Goal: Communication & Community: Answer question/provide support

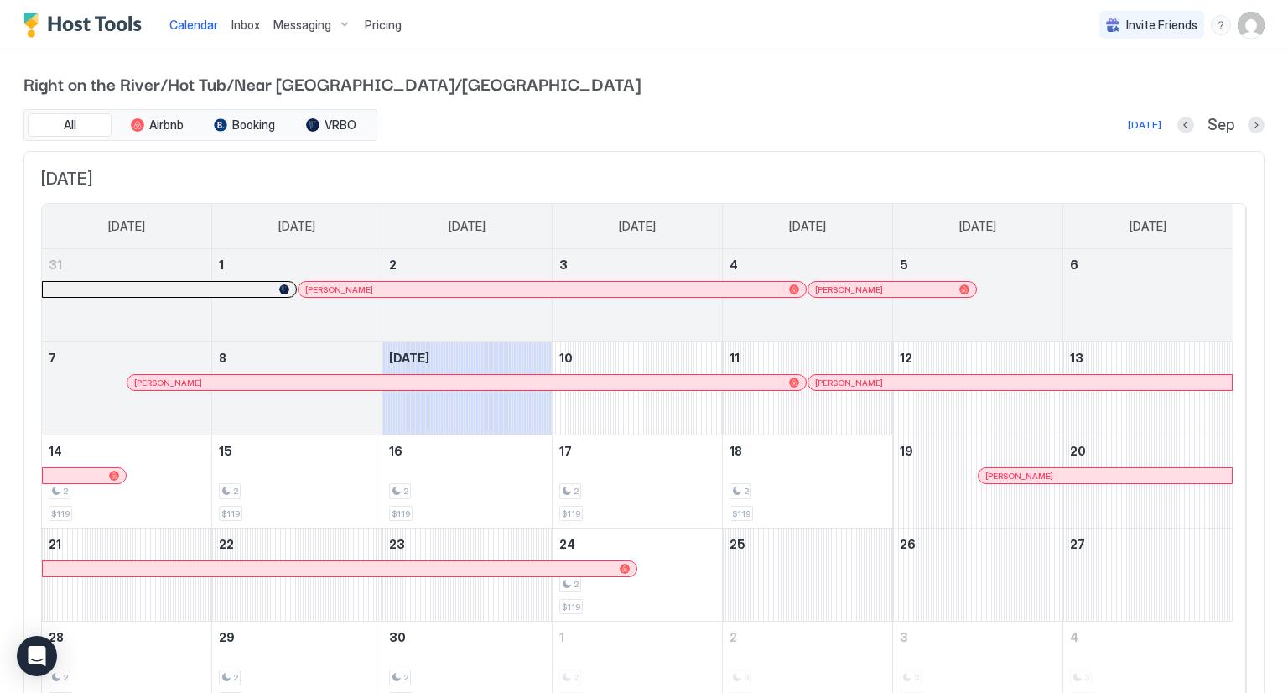
click at [247, 25] on span "Inbox" at bounding box center [245, 25] width 29 height 14
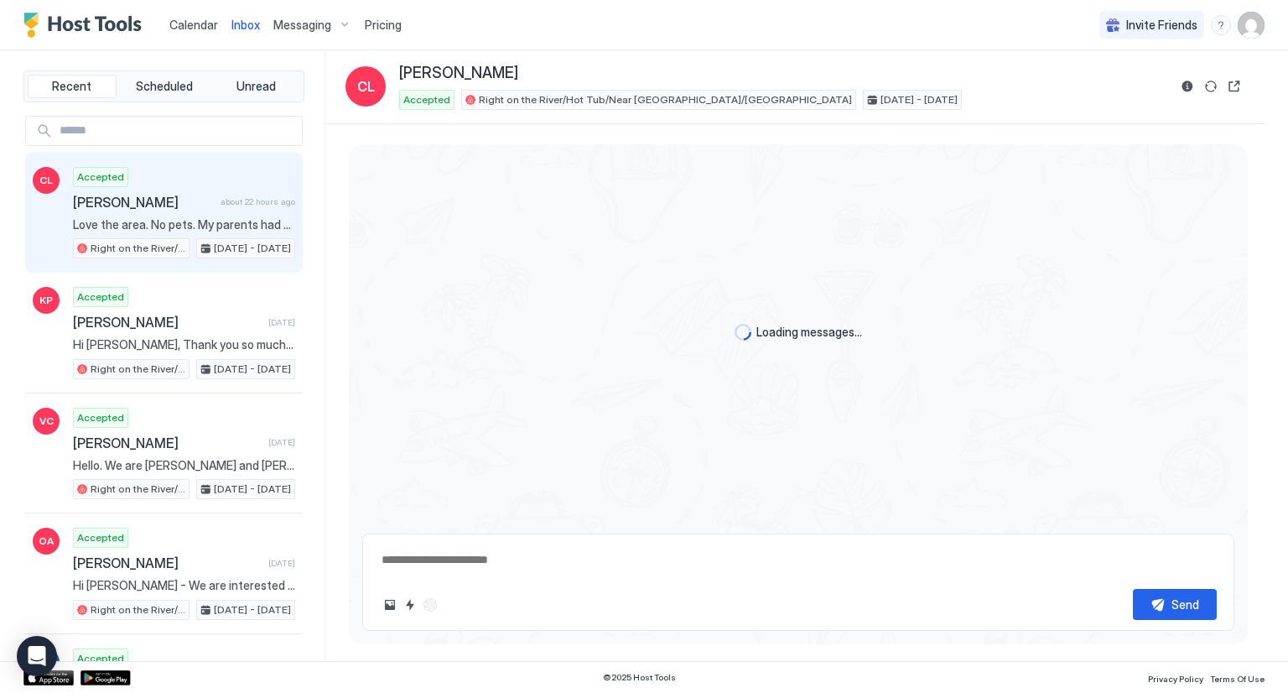
scroll to position [2717, 0]
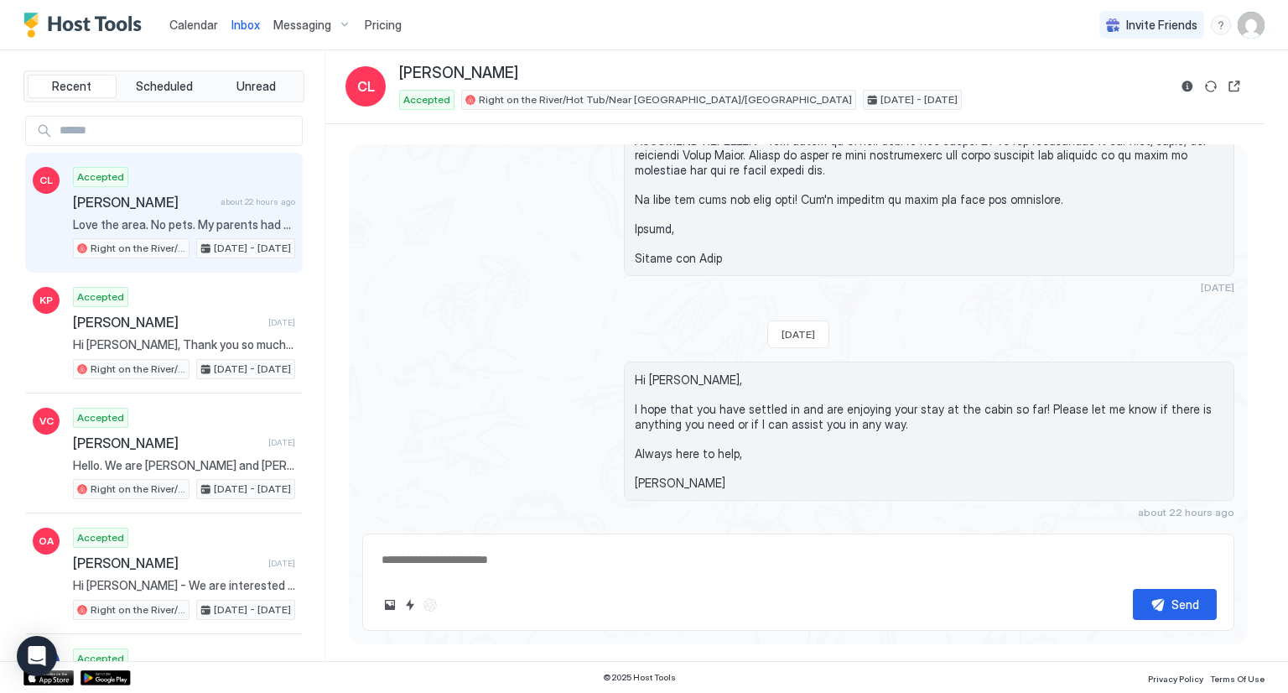
click at [138, 207] on span "[PERSON_NAME]" at bounding box center [143, 202] width 141 height 17
click at [158, 194] on span "[PERSON_NAME]" at bounding box center [143, 202] width 141 height 17
click at [315, 23] on span "Messaging" at bounding box center [302, 25] width 58 height 15
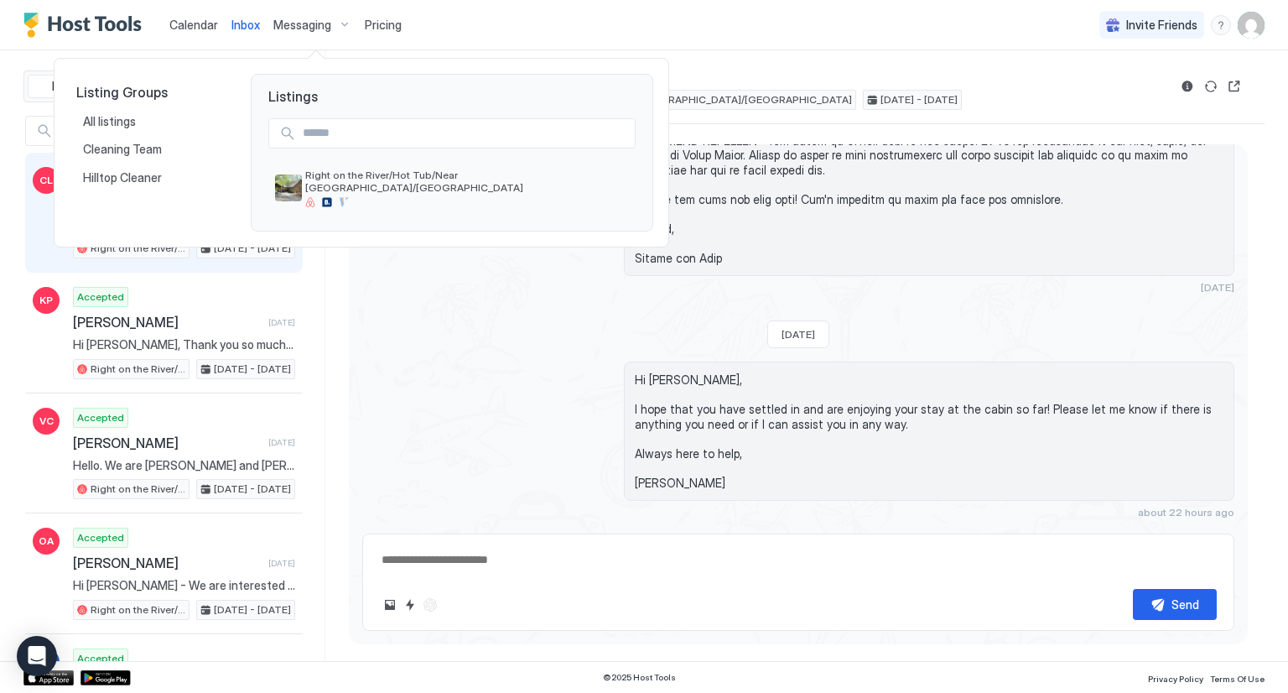
click at [496, 390] on div at bounding box center [644, 346] width 1288 height 693
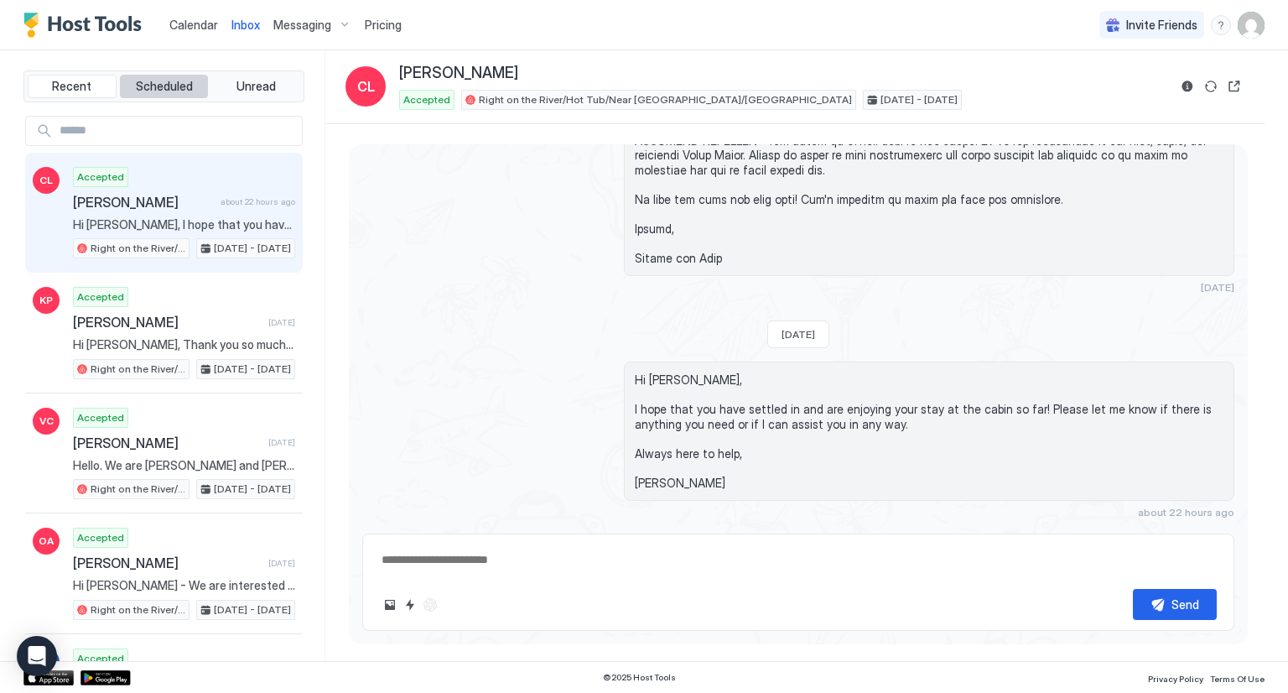
click at [164, 88] on span "Scheduled" at bounding box center [164, 86] width 57 height 15
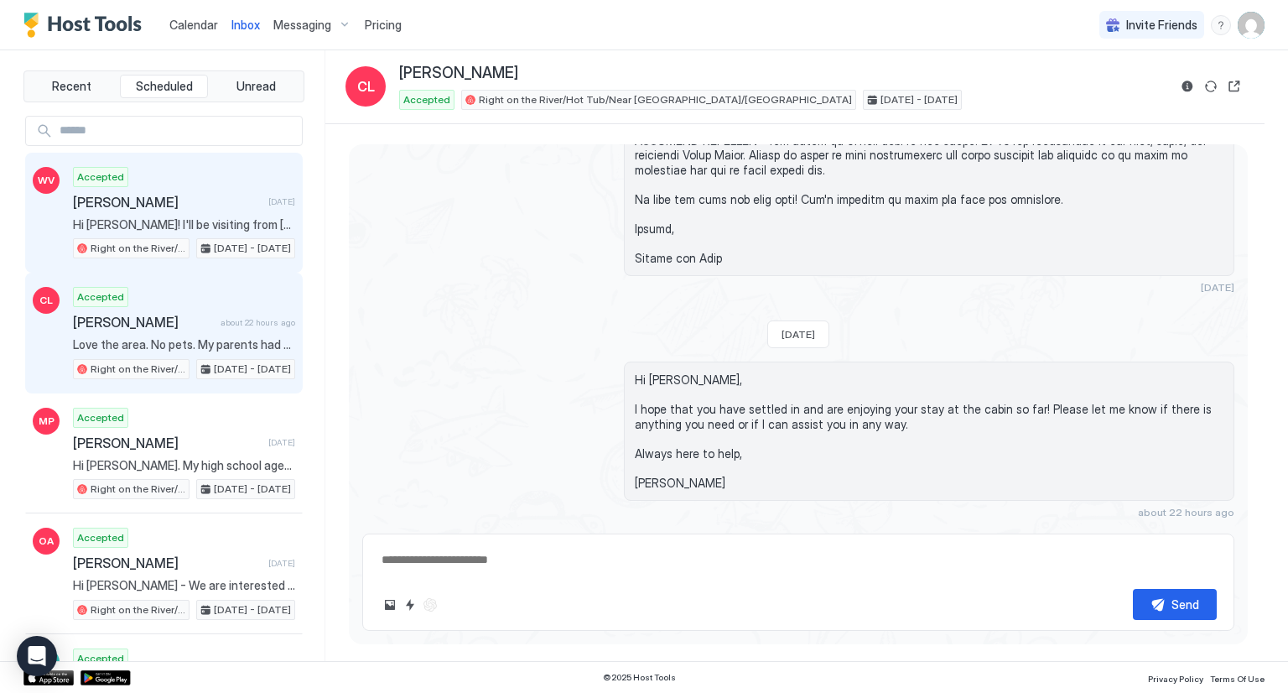
click at [167, 200] on span "[PERSON_NAME]" at bounding box center [167, 202] width 189 height 17
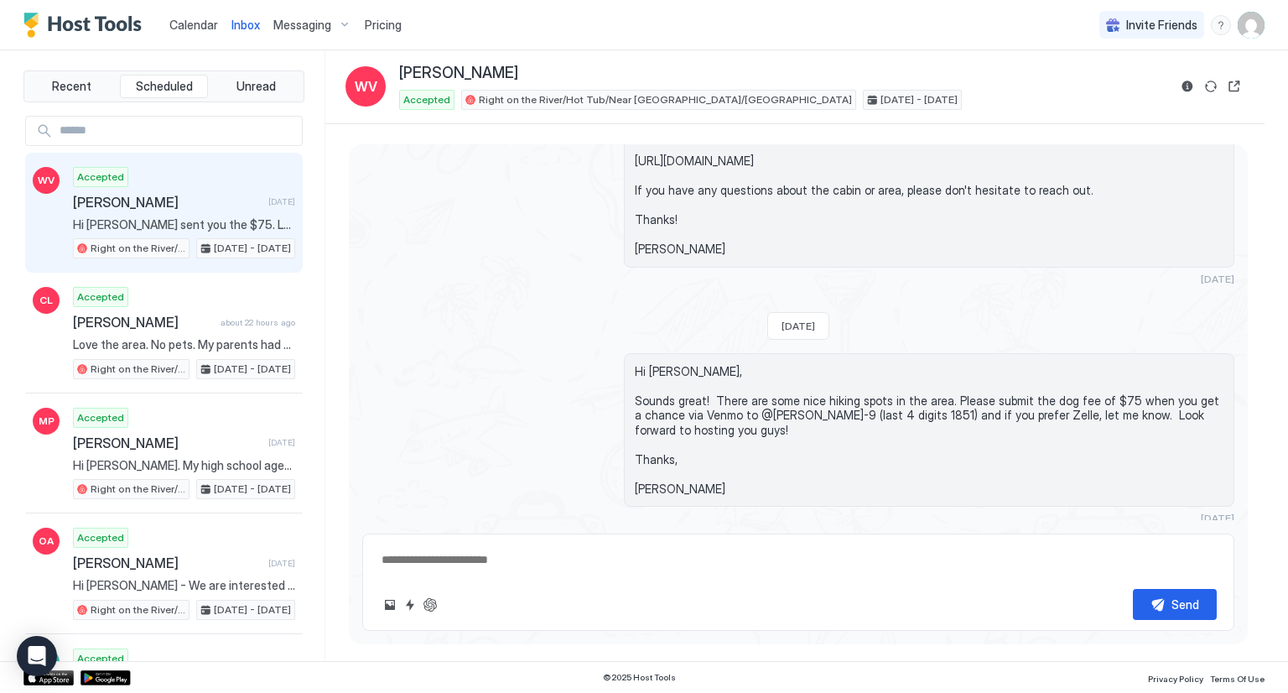
scroll to position [594, 0]
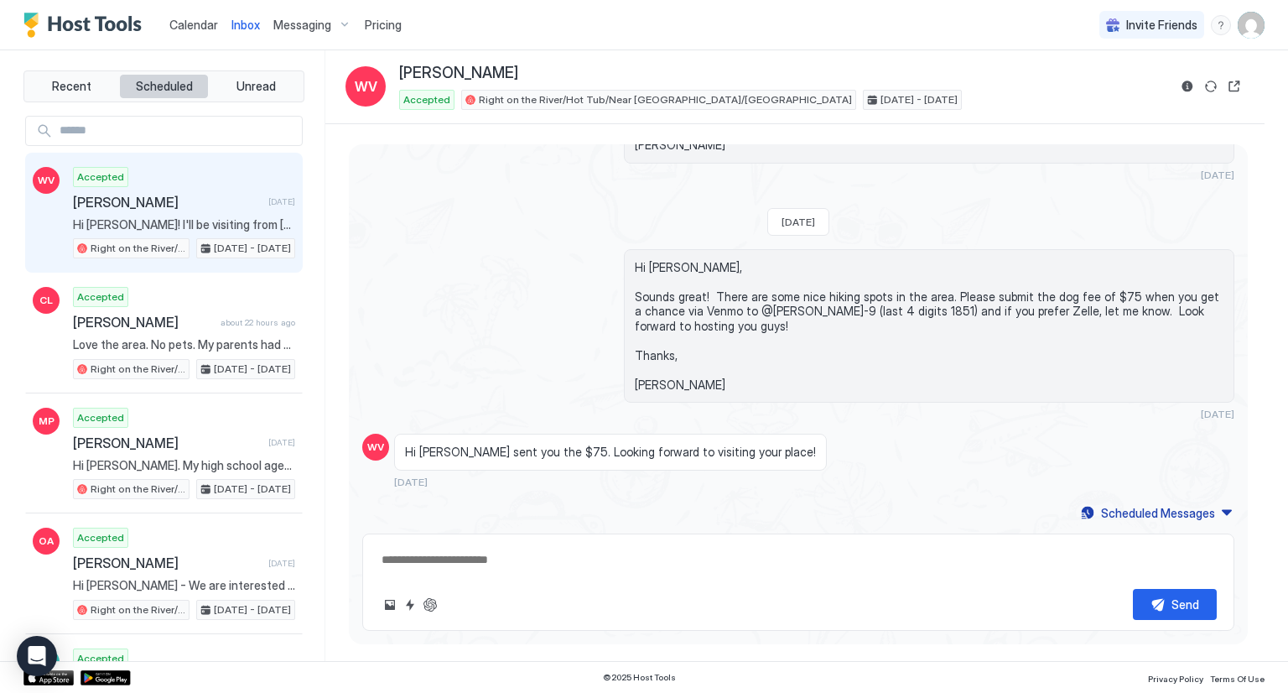
click at [168, 86] on span "Scheduled" at bounding box center [164, 86] width 57 height 15
click at [205, 184] on div "Accepted [PERSON_NAME] [DATE] Hi [PERSON_NAME]! I'll be visiting from [GEOGRAPH…" at bounding box center [184, 213] width 222 height 92
click at [1216, 511] on button "Scheduled Messages" at bounding box center [1157, 513] width 156 height 23
type textarea "*"
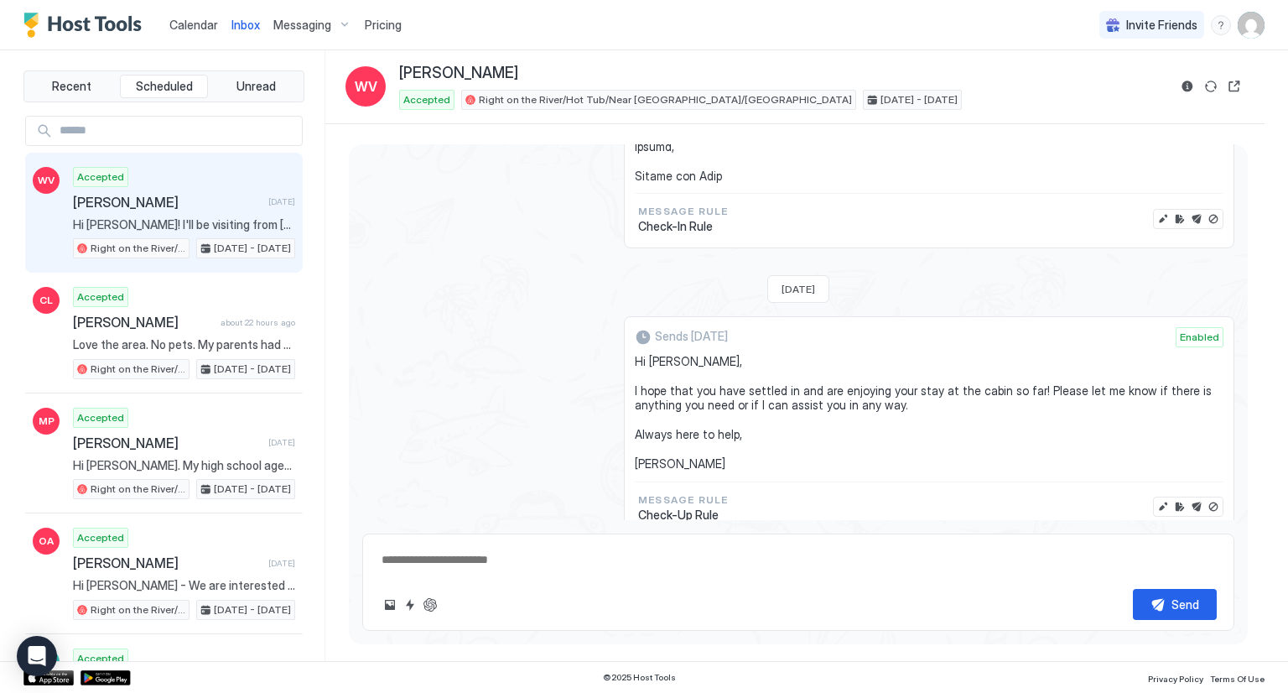
scroll to position [2751, 0]
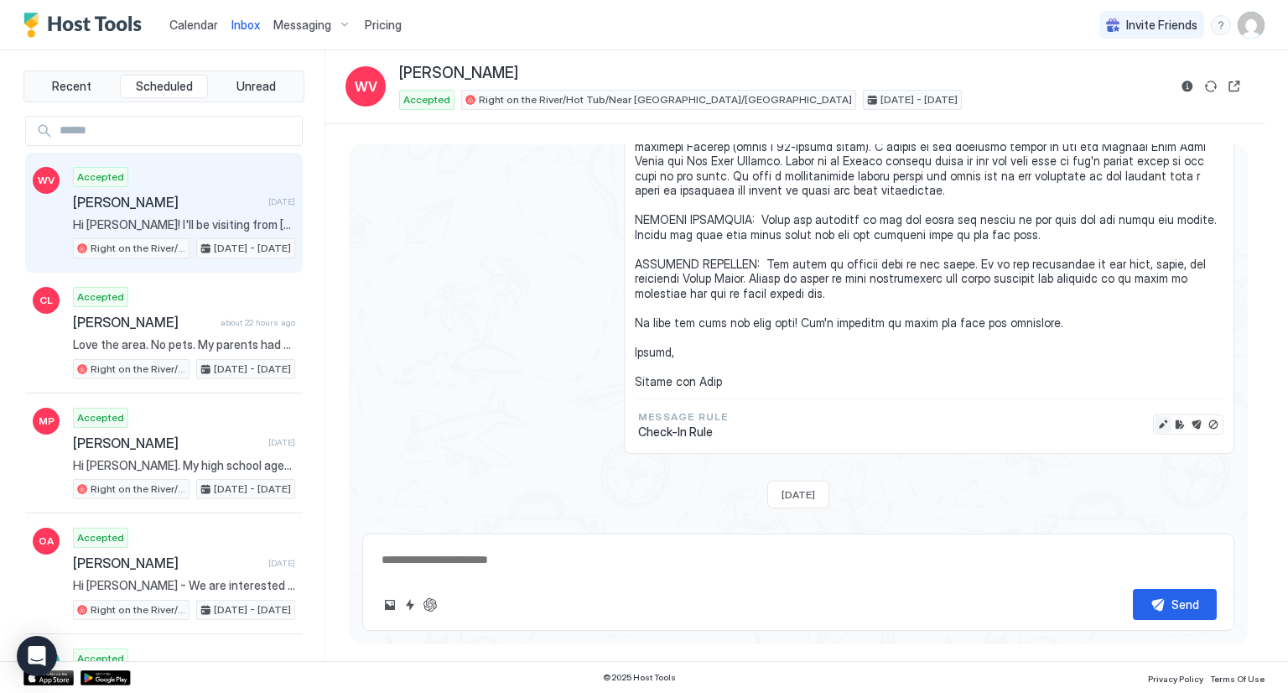
click at [1155, 416] on button "Edit message" at bounding box center [1163, 424] width 17 height 17
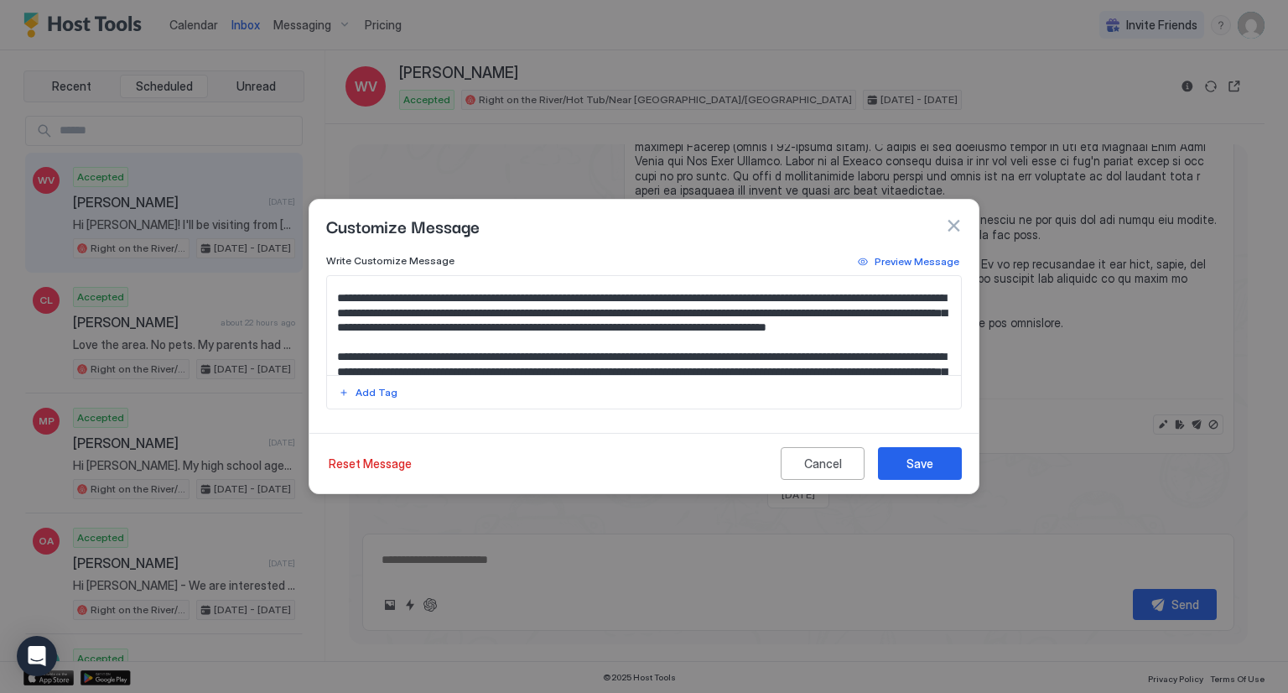
scroll to position [252, 0]
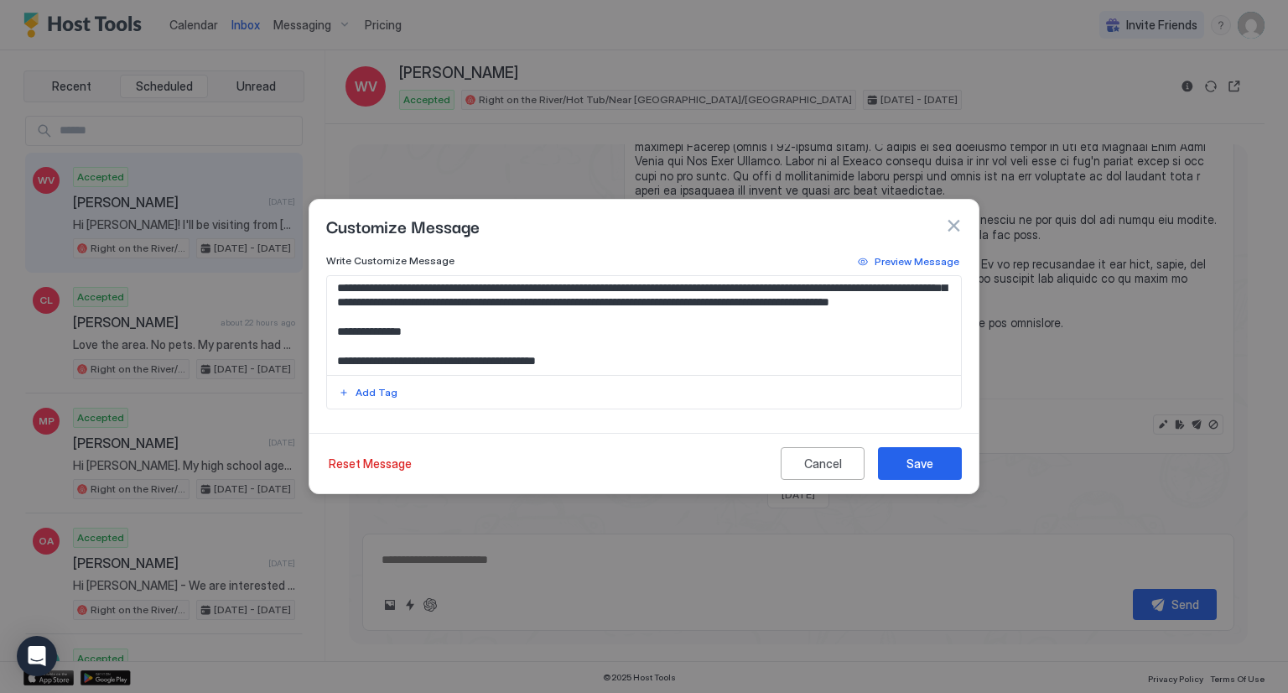
click at [845, 333] on textarea "Input Field" at bounding box center [644, 325] width 635 height 99
click at [848, 341] on textarea "Input Field" at bounding box center [644, 325] width 635 height 99
click at [849, 335] on textarea "Input Field" at bounding box center [644, 325] width 635 height 99
click at [850, 331] on textarea "Input Field" at bounding box center [644, 325] width 635 height 99
paste textarea "******"
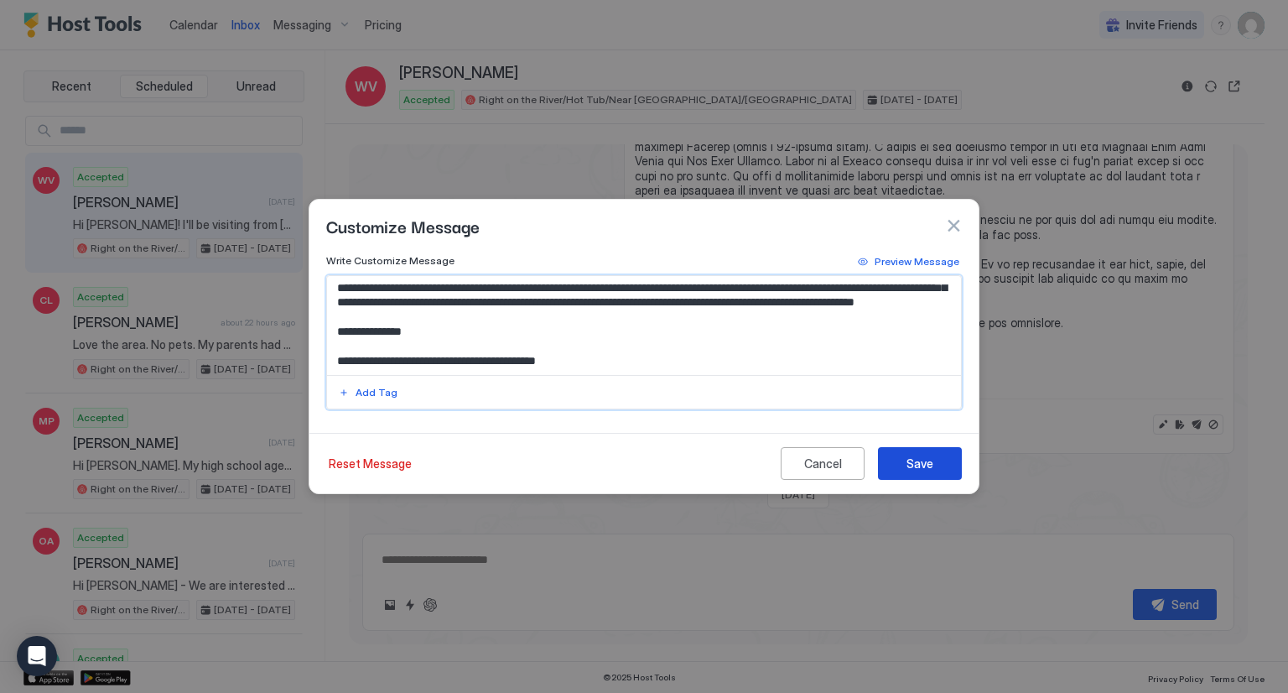
type textarea "**********"
click at [915, 460] on div "Save" at bounding box center [920, 464] width 27 height 18
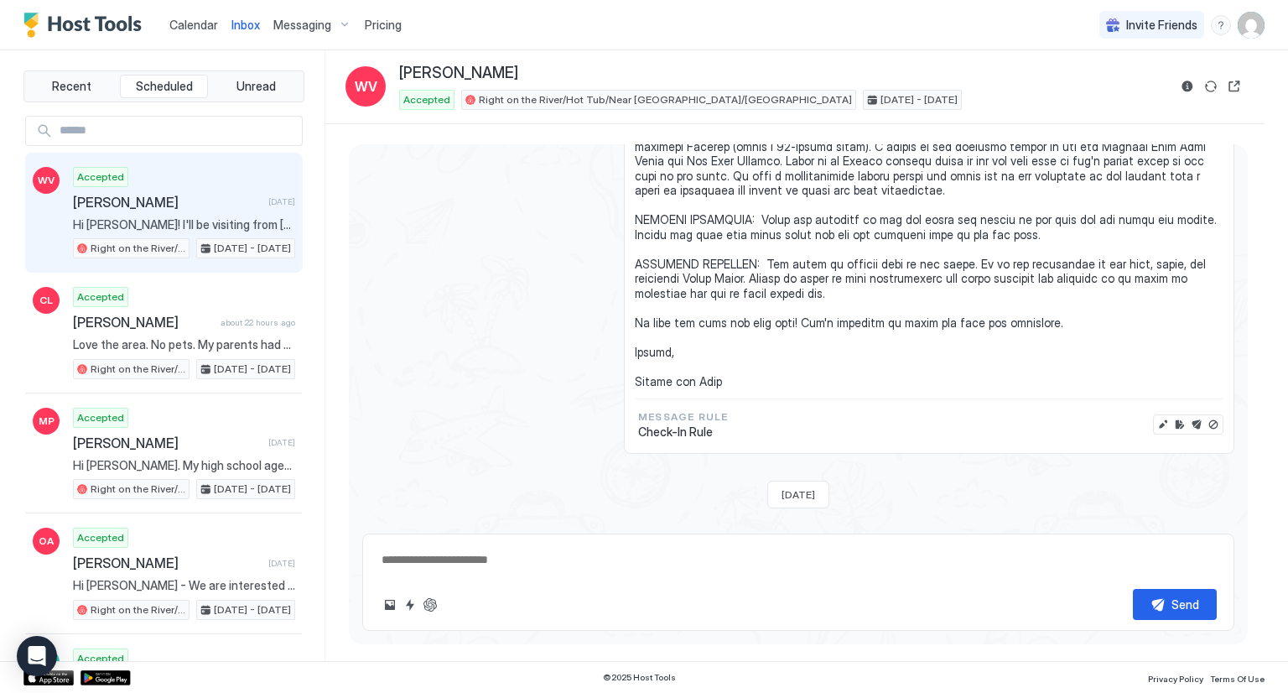
type textarea "*"
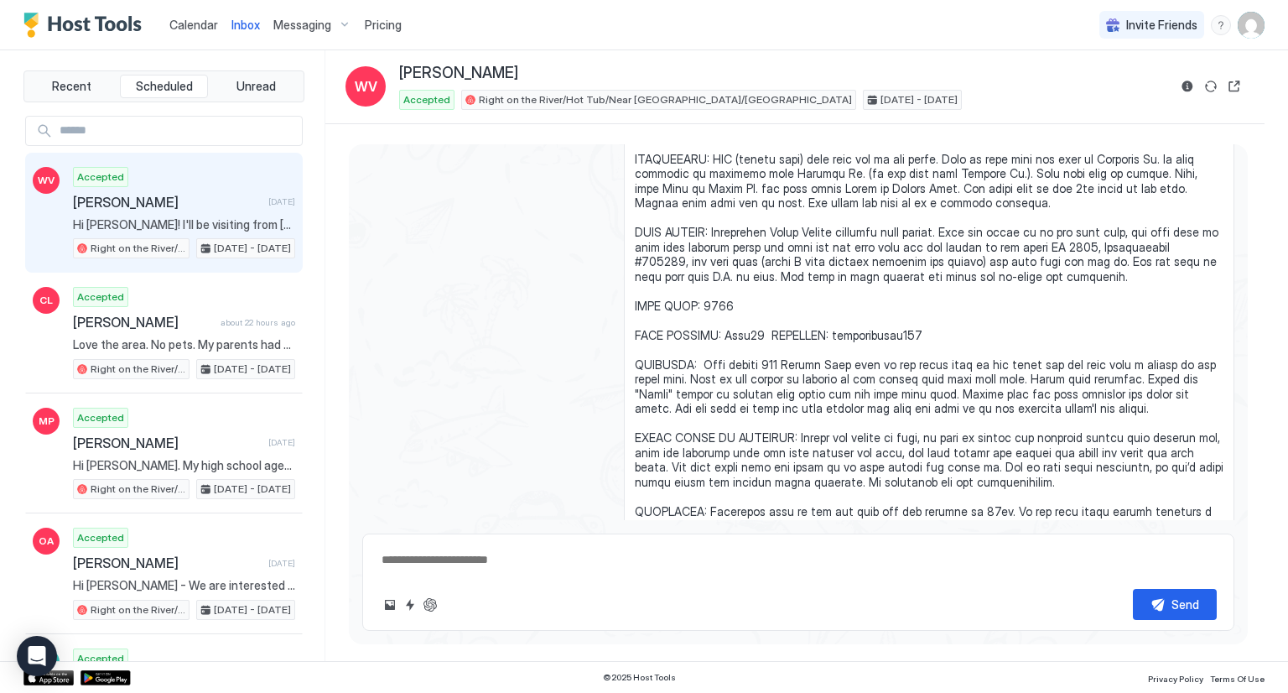
scroll to position [1157, 0]
